Goal: Transaction & Acquisition: Book appointment/travel/reservation

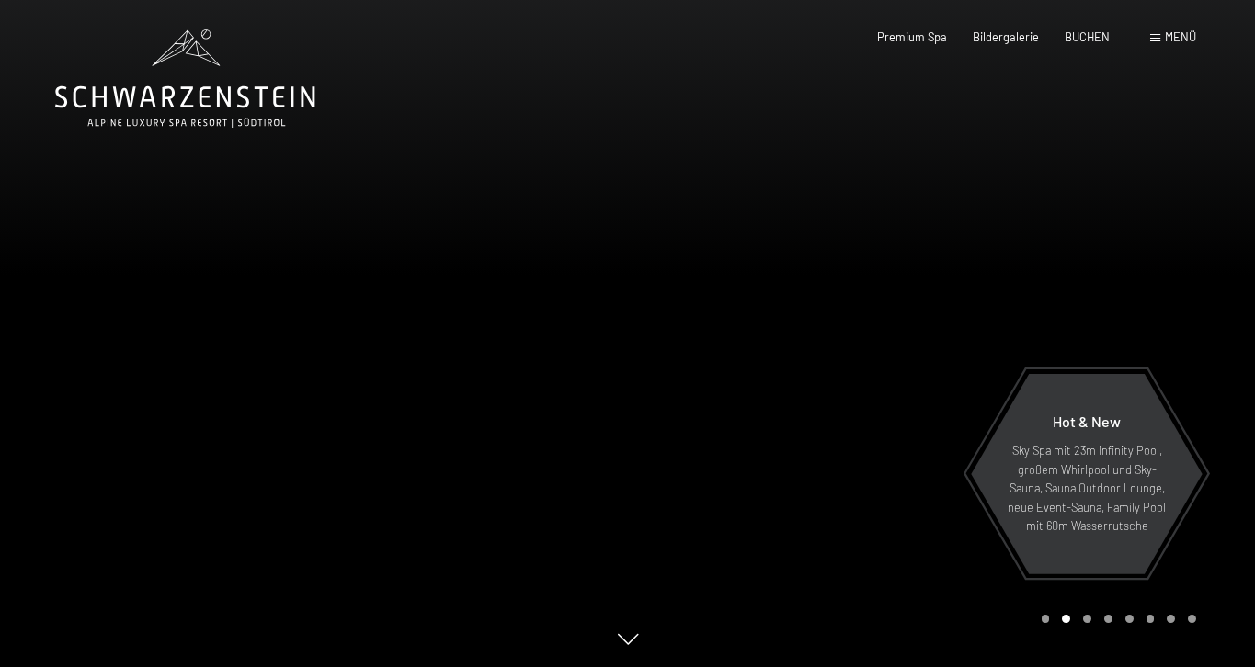
click at [1166, 38] on span "Menü" at bounding box center [1180, 36] width 31 height 15
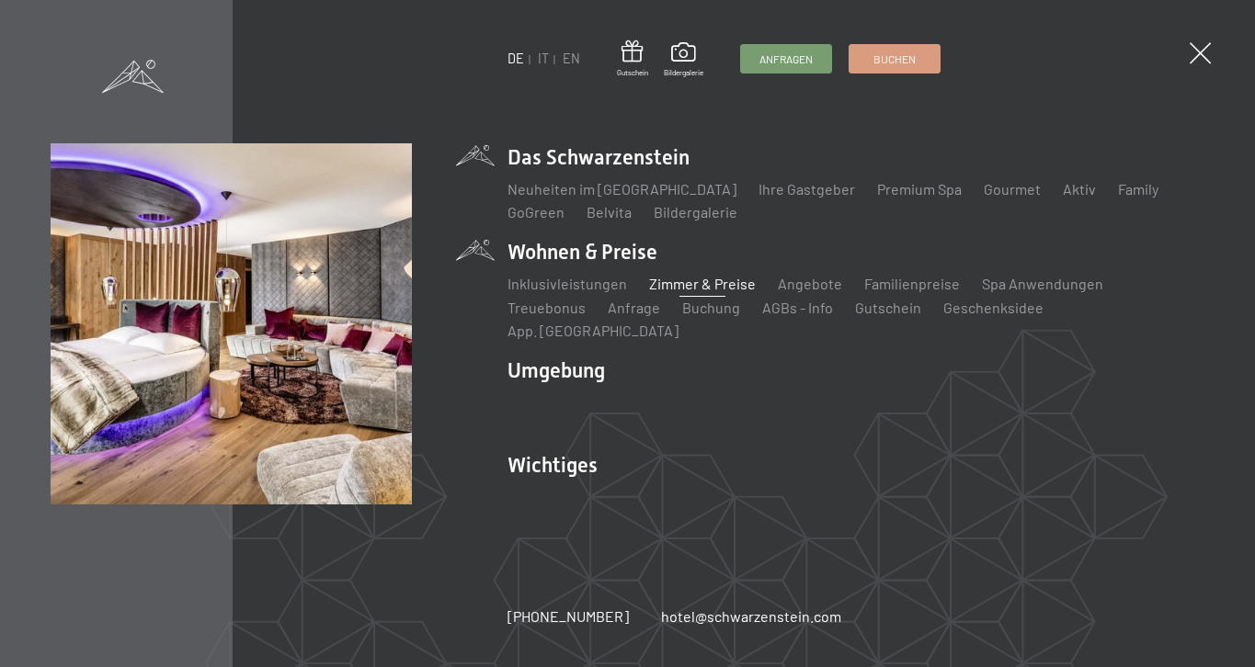
click at [676, 292] on link "Zimmer & Preise" at bounding box center [702, 283] width 107 height 17
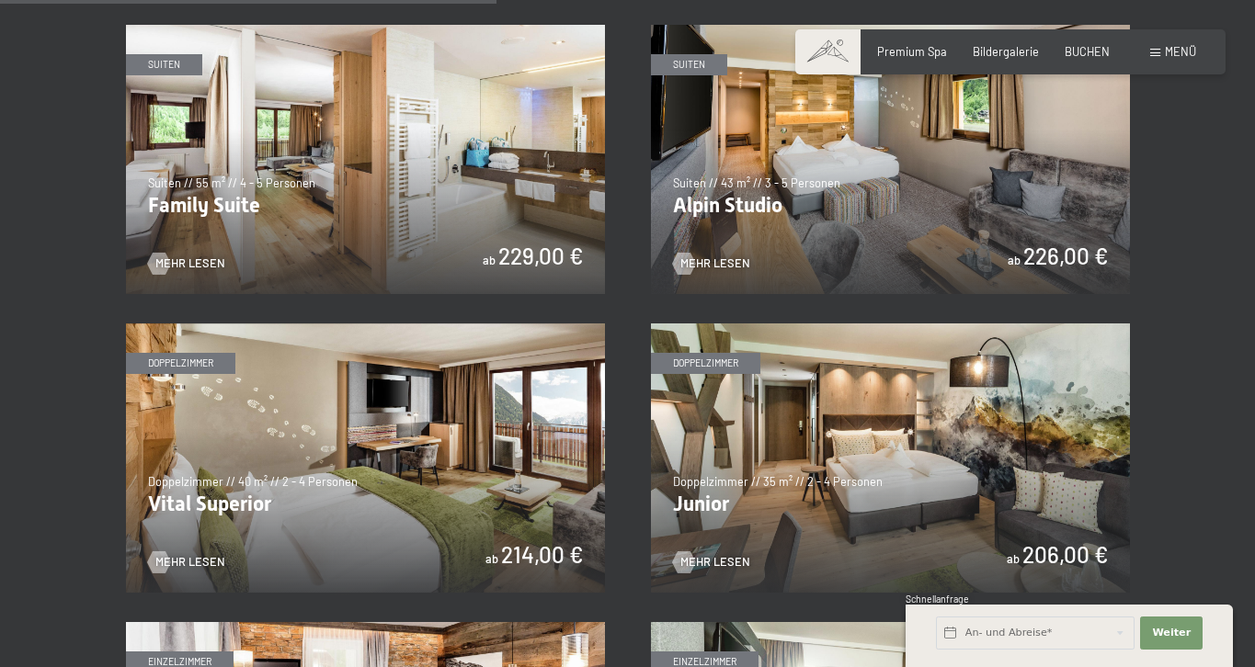
scroll to position [1857, 0]
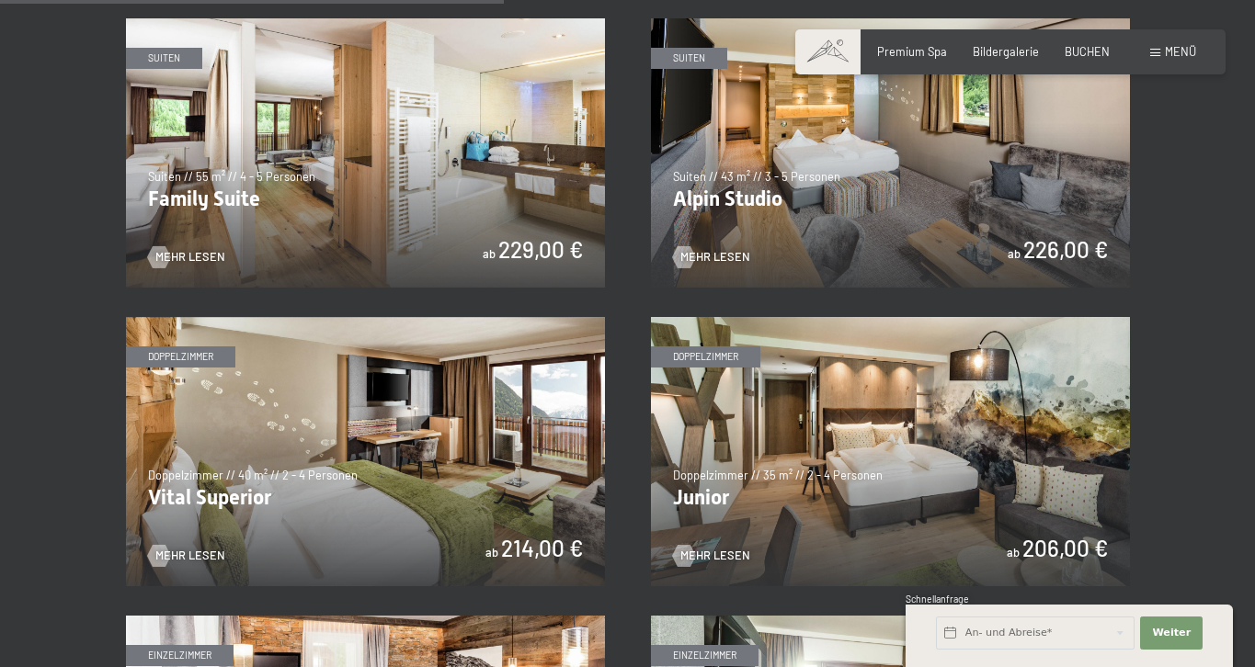
click at [475, 393] on span "Einwilligung Marketing*" at bounding box center [526, 386] width 152 height 18
click at [440, 393] on input "Einwilligung Marketing*" at bounding box center [431, 386] width 18 height 18
checkbox input "false"
click at [302, 356] on img at bounding box center [365, 451] width 479 height 269
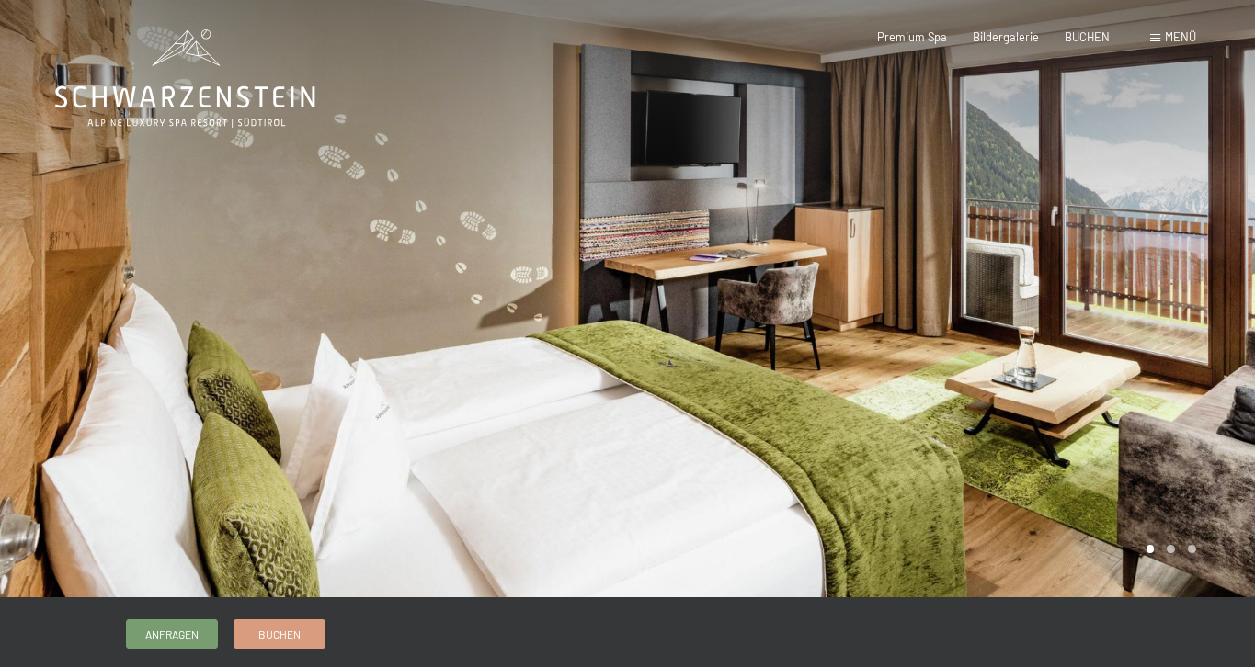
click at [1189, 388] on div at bounding box center [942, 299] width 628 height 598
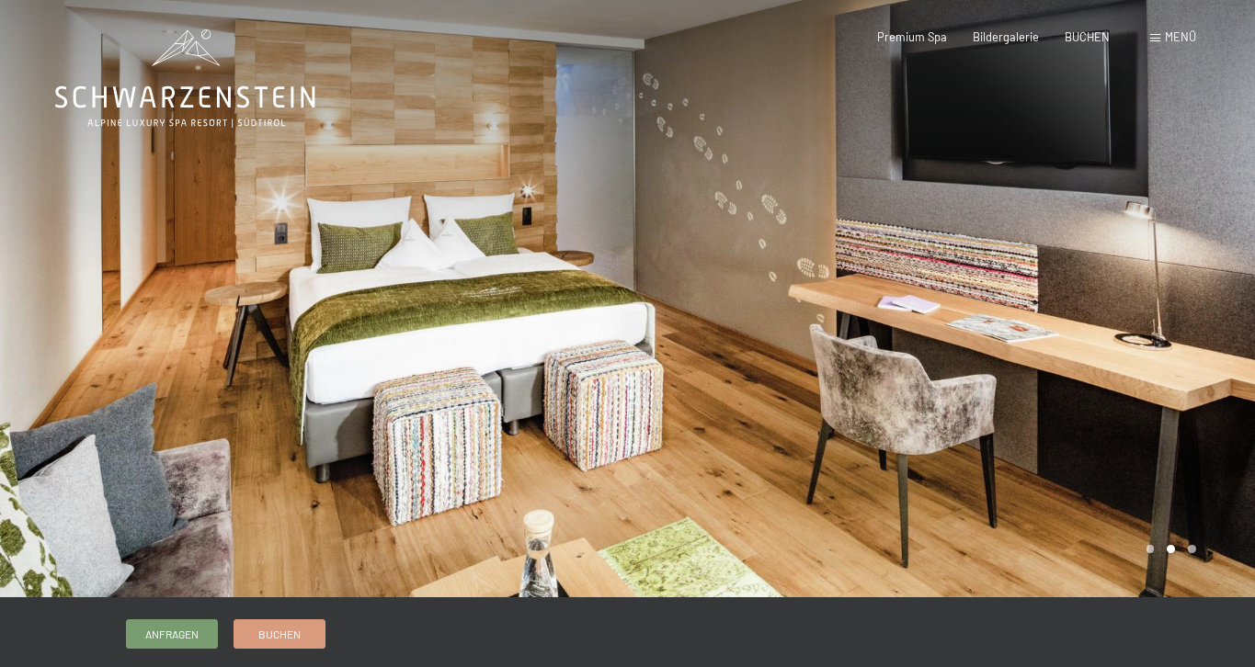
click at [1189, 388] on div at bounding box center [942, 299] width 628 height 598
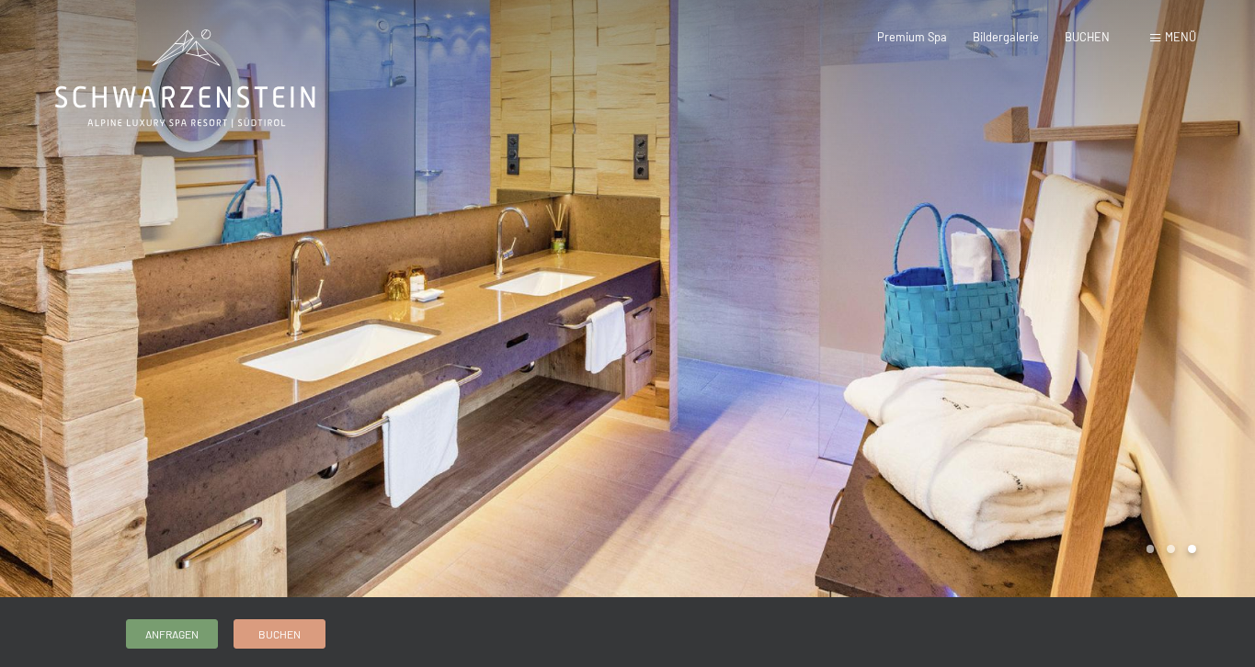
click at [1189, 388] on div at bounding box center [942, 299] width 628 height 598
